Goal: Transaction & Acquisition: Purchase product/service

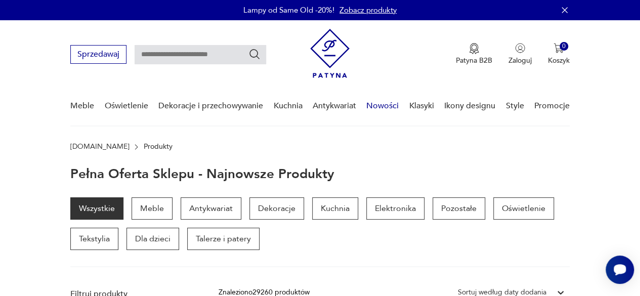
click at [387, 106] on link "Nowości" at bounding box center [382, 105] width 32 height 39
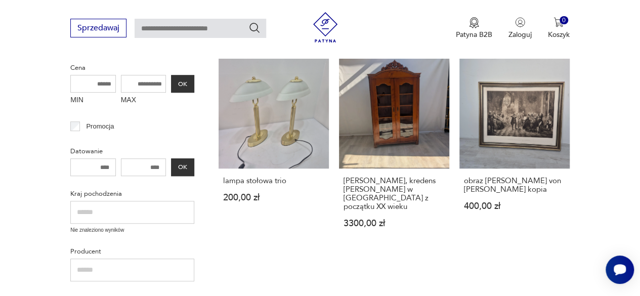
scroll to position [262, 0]
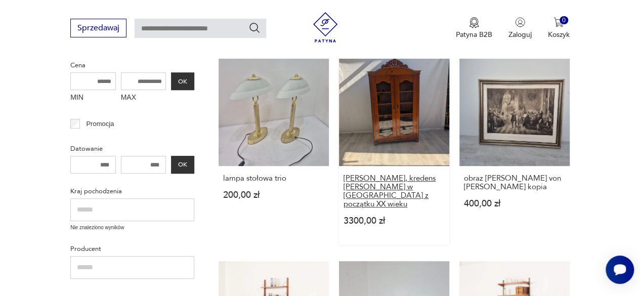
click at [412, 190] on h3 "[PERSON_NAME], kredens [PERSON_NAME] w [GEOGRAPHIC_DATA] z początku XX wieku" at bounding box center [393, 191] width 101 height 34
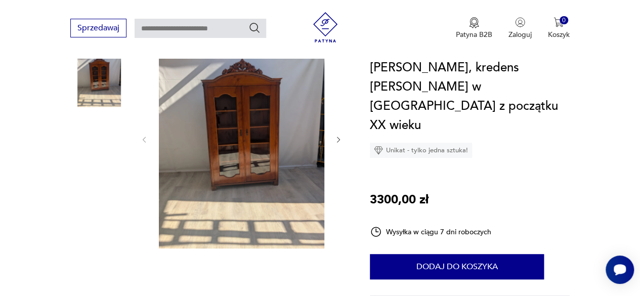
scroll to position [150, 0]
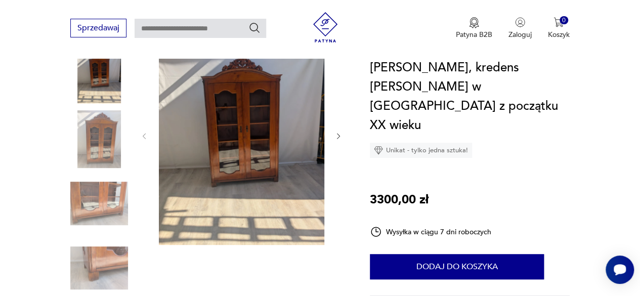
click at [275, 145] on img at bounding box center [241, 134] width 165 height 219
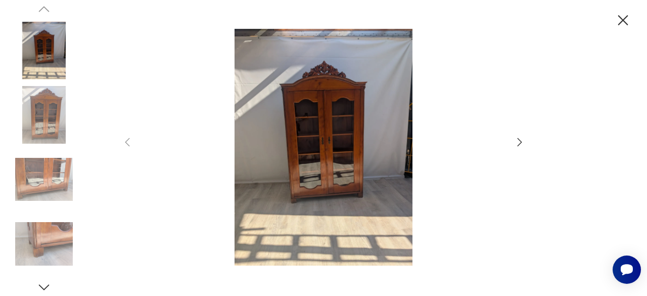
click at [339, 116] on img at bounding box center [324, 147] width 360 height 237
click at [518, 144] on icon "button" at bounding box center [520, 142] width 12 height 12
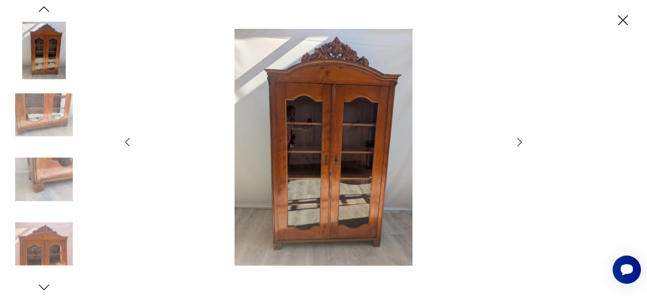
click at [519, 142] on icon "button" at bounding box center [520, 142] width 12 height 12
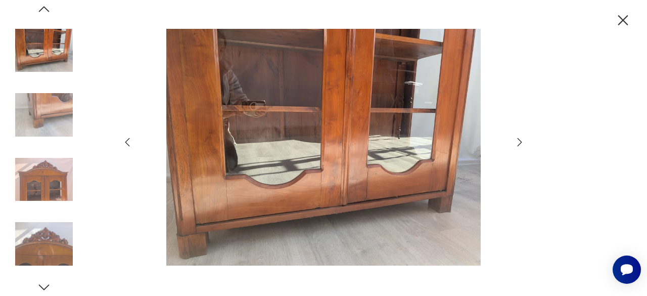
click at [518, 144] on icon "button" at bounding box center [520, 142] width 12 height 12
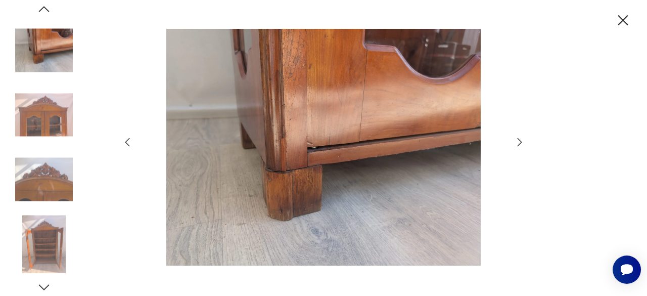
click at [520, 142] on icon "button" at bounding box center [520, 142] width 12 height 12
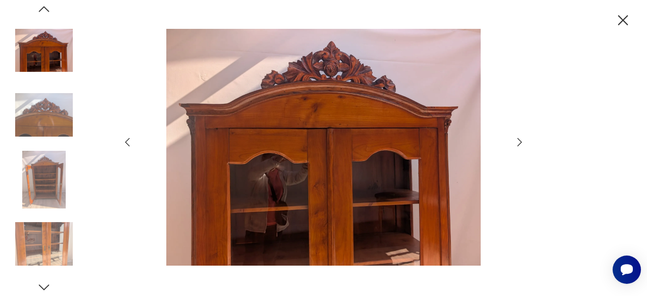
click at [520, 142] on icon "button" at bounding box center [520, 142] width 12 height 12
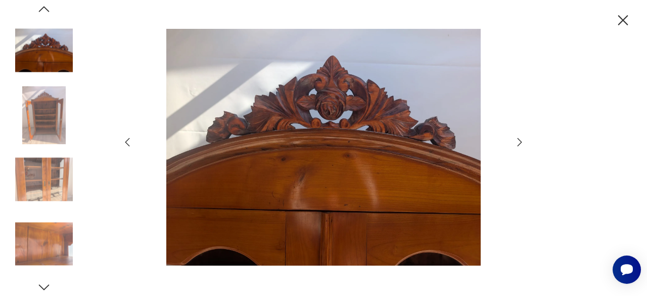
click at [520, 142] on icon "button" at bounding box center [520, 142] width 12 height 12
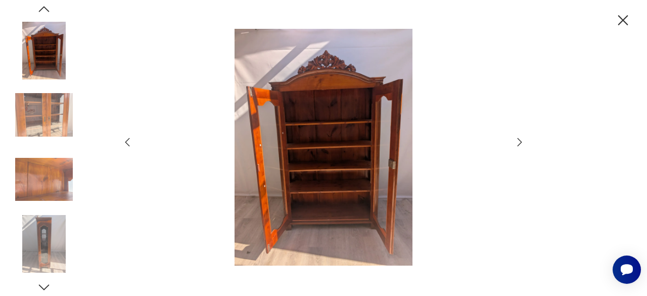
click at [520, 142] on icon "button" at bounding box center [520, 142] width 12 height 12
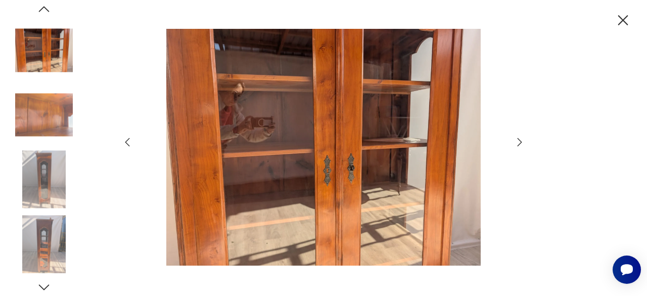
click at [520, 142] on icon "button" at bounding box center [520, 142] width 12 height 12
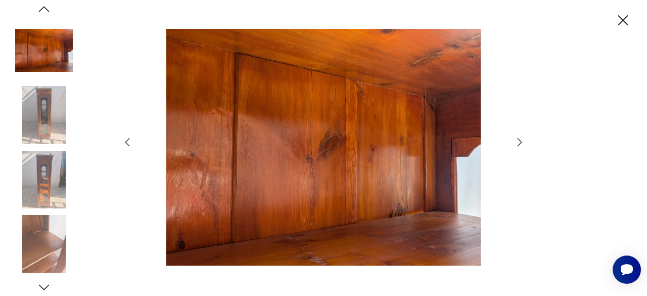
click at [518, 144] on icon "button" at bounding box center [520, 142] width 12 height 12
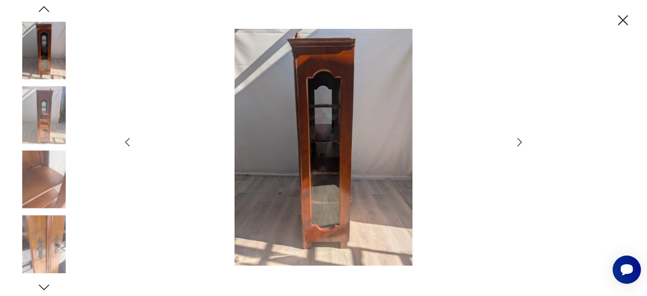
click at [520, 142] on icon "button" at bounding box center [520, 142] width 12 height 12
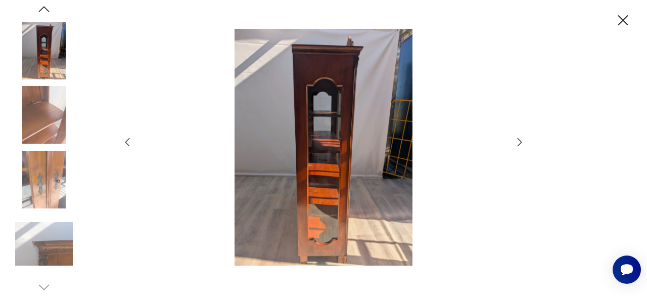
click at [622, 17] on icon "button" at bounding box center [623, 21] width 18 height 18
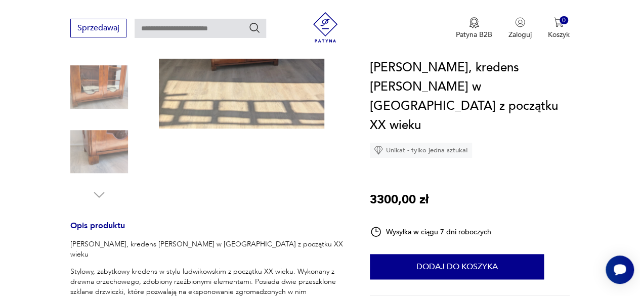
scroll to position [264, 0]
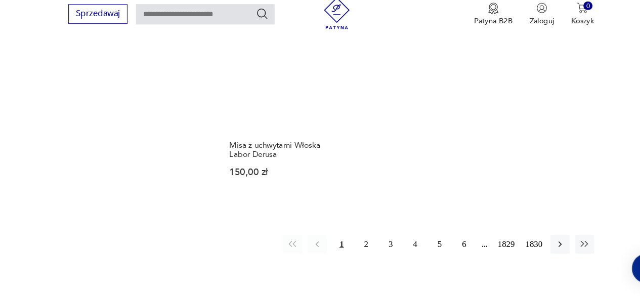
scroll to position [1335, 0]
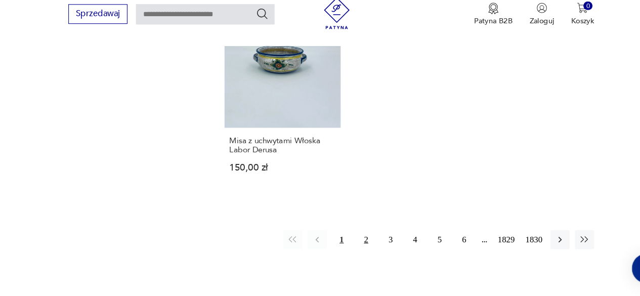
click at [352, 233] on button "2" at bounding box center [353, 242] width 18 height 18
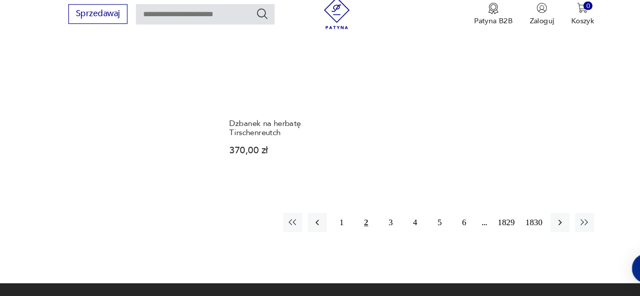
scroll to position [1264, 0]
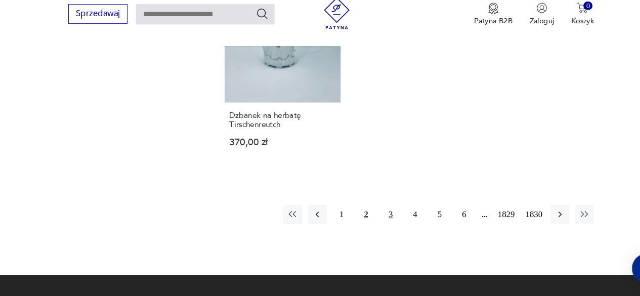
click at [376, 220] on button "3" at bounding box center [376, 218] width 18 height 18
